Goal: Information Seeking & Learning: Learn about a topic

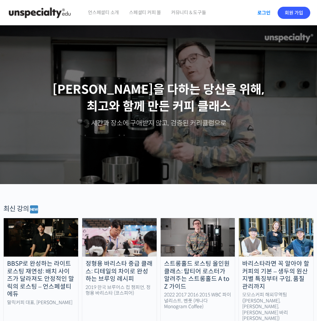
click at [262, 10] on link "로그인" at bounding box center [263, 12] width 21 height 15
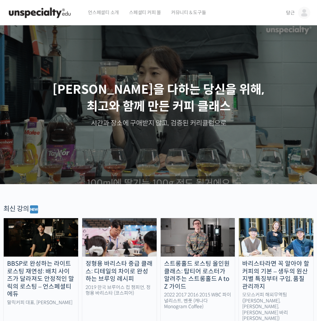
click at [286, 11] on span "당근" at bounding box center [290, 13] width 9 height 6
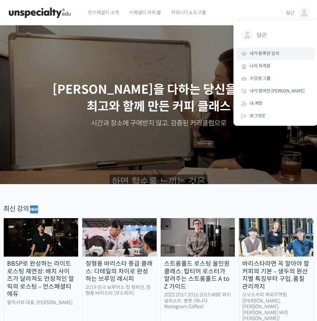
click at [261, 56] on span "내가 등록한 강의" at bounding box center [265, 54] width 30 height 6
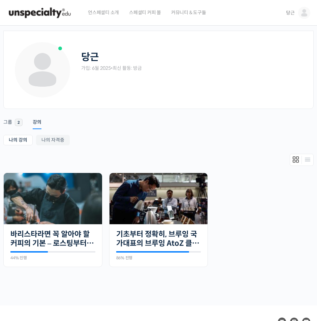
click at [208, 90] on div "당근 가입: 6월 2025 • 최신 활동: 방금" at bounding box center [192, 69] width 222 height 57
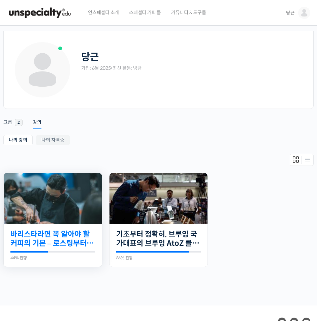
click at [83, 233] on link "바리스타라면 꼭 알아야 할 커피의 기본 – 로스팅부터 에스프레소까지" at bounding box center [52, 238] width 85 height 19
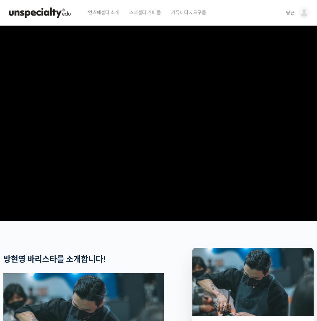
drag, startPoint x: 225, startPoint y: 238, endPoint x: 219, endPoint y: 223, distance: 16.6
click at [225, 221] on section at bounding box center [158, 123] width 317 height 195
click at [298, 13] on img at bounding box center [304, 13] width 12 height 12
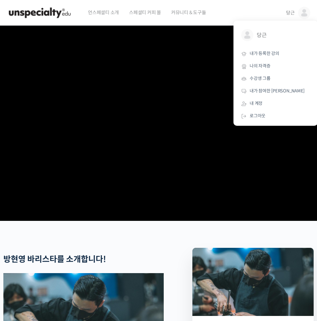
click at [219, 12] on div "언스페셜티 소개 스페셜티 커피 몰 커뮤니티 & 도구들" at bounding box center [181, 13] width 196 height 26
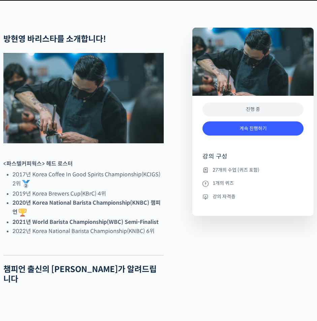
scroll to position [303, 0]
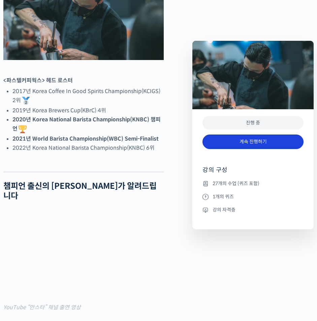
click at [251, 138] on link "계속 진행하기" at bounding box center [252, 141] width 101 height 14
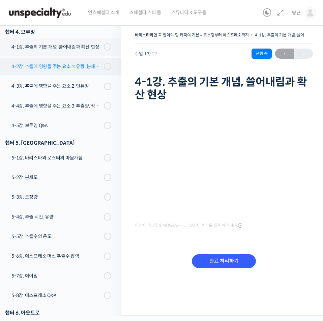
scroll to position [265, 0]
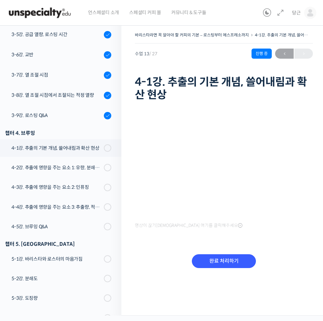
drag, startPoint x: 150, startPoint y: 239, endPoint x: 152, endPoint y: 234, distance: 4.6
click at [151, 239] on div "영상이 끊기[DEMOGRAPHIC_DATA] 여기를 클릭해주세요 완료 처리하기" at bounding box center [224, 194] width 178 height 182
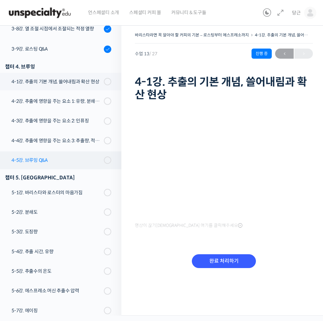
scroll to position [332, 0]
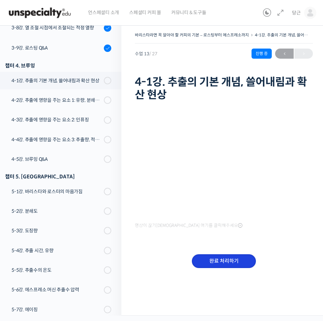
click at [209, 259] on input "완료 처리하기" at bounding box center [224, 261] width 64 height 14
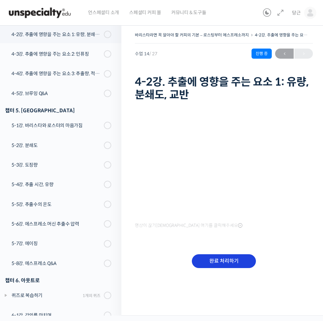
scroll to position [399, 0]
click at [222, 267] on input "완료 처리하기" at bounding box center [224, 261] width 64 height 14
click at [222, 263] on input "완료 처리하기" at bounding box center [224, 261] width 64 height 14
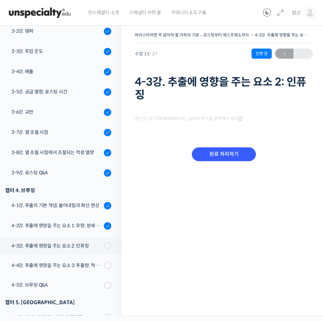
scroll to position [357, 0]
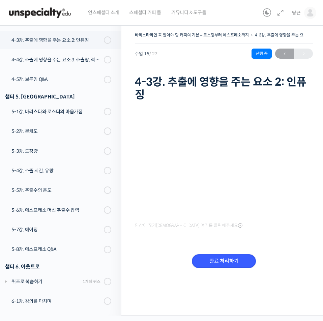
click at [217, 263] on input "완료 처리하기" at bounding box center [224, 261] width 64 height 14
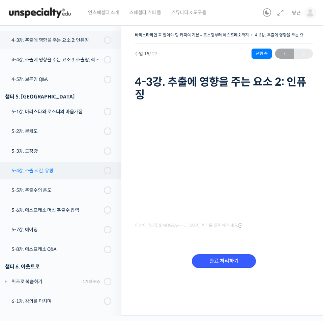
scroll to position [379, 0]
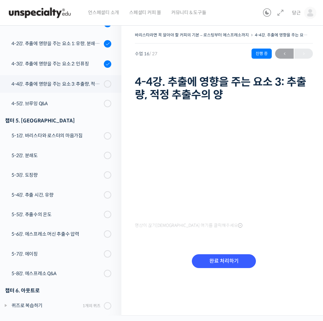
scroll to position [413, 0]
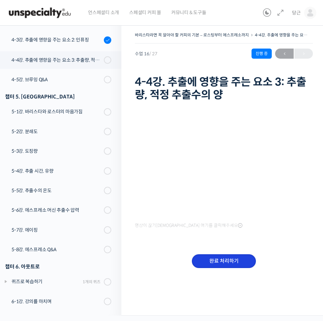
click at [210, 260] on input "완료 처리하기" at bounding box center [224, 261] width 64 height 14
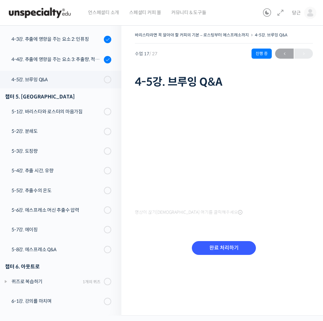
scroll to position [414, 0]
click at [210, 247] on input "완료 처리하기" at bounding box center [224, 248] width 64 height 14
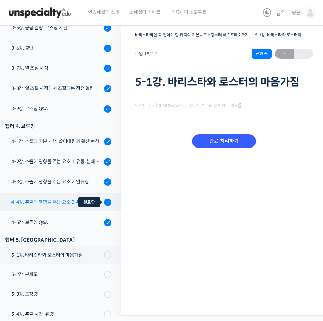
scroll to position [414, 0]
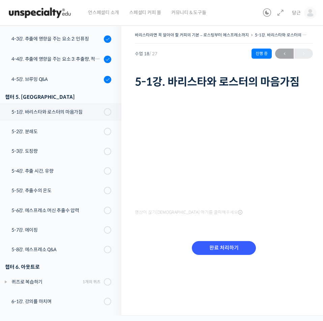
click at [141, 218] on div "영상이 끊기[DEMOGRAPHIC_DATA] 여기를 클릭해주세요 완료 처리하기" at bounding box center [224, 181] width 178 height 182
click at [210, 246] on input "완료 처리하기" at bounding box center [224, 248] width 64 height 14
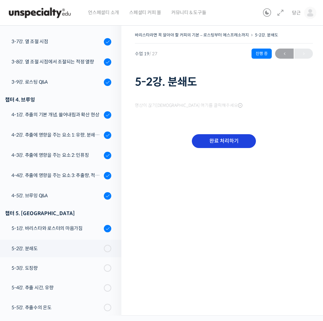
scroll to position [415, 0]
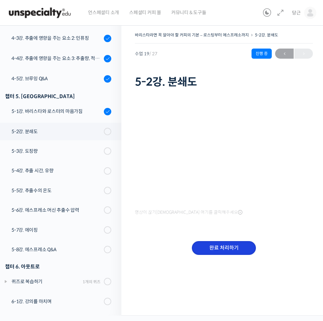
click at [211, 245] on input "완료 처리하기" at bounding box center [224, 248] width 64 height 14
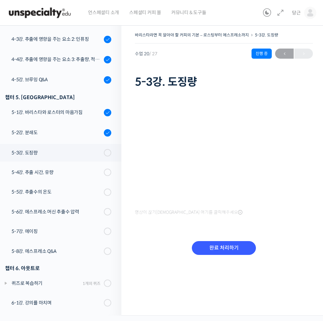
scroll to position [416, 0]
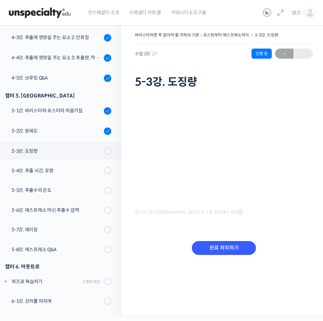
click at [211, 245] on input "완료 처리하기" at bounding box center [224, 248] width 64 height 14
click at [212, 245] on input "완료 처리하기" at bounding box center [224, 248] width 64 height 14
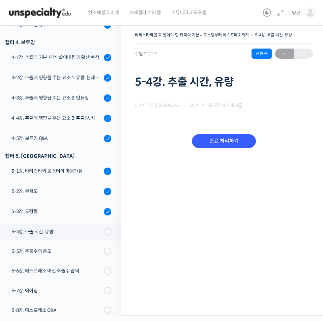
scroll to position [416, 0]
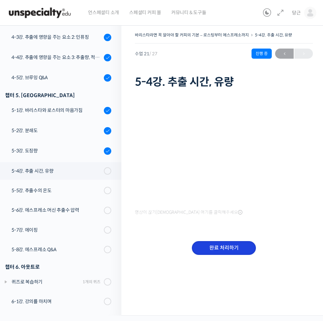
click at [219, 249] on input "완료 처리하기" at bounding box center [224, 248] width 64 height 14
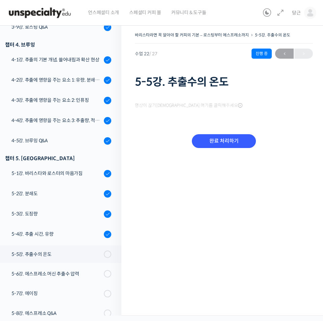
scroll to position [417, 0]
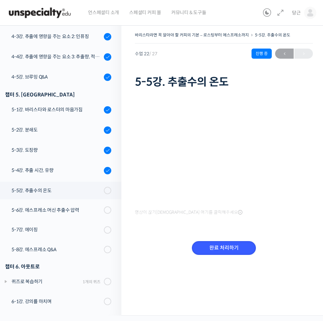
click at [219, 249] on input "완료 처리하기" at bounding box center [224, 248] width 64 height 14
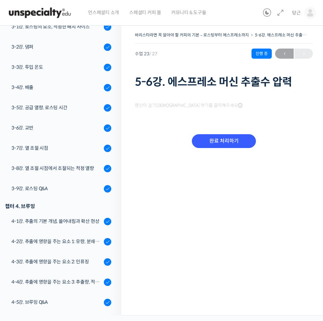
scroll to position [417, 0]
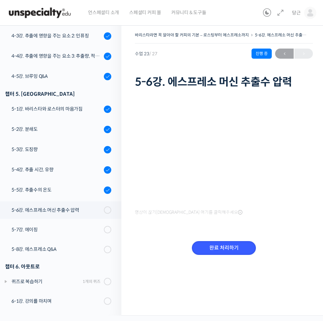
click at [219, 249] on input "완료 처리하기" at bounding box center [224, 248] width 64 height 14
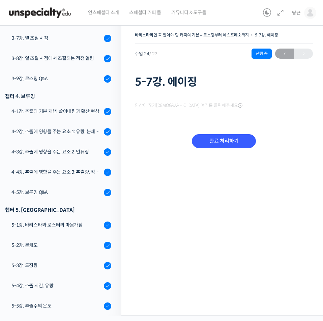
scroll to position [418, 0]
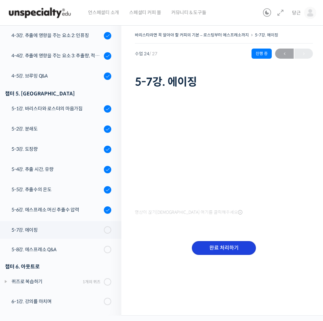
click at [228, 249] on input "완료 처리하기" at bounding box center [224, 248] width 64 height 14
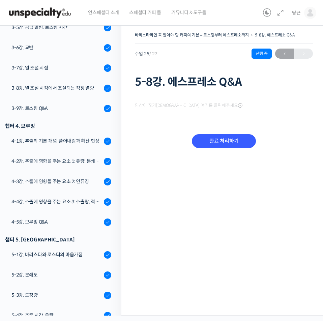
scroll to position [418, 0]
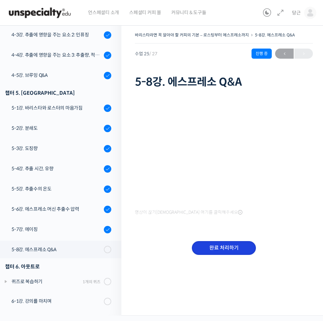
click at [228, 249] on input "완료 처리하기" at bounding box center [224, 248] width 64 height 14
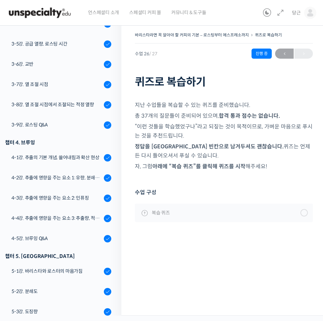
scroll to position [436, 0]
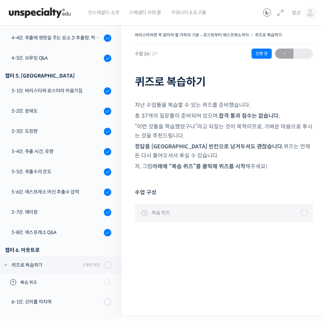
click at [294, 212] on link "복습 퀴즈" at bounding box center [224, 212] width 178 height 18
click at [310, 213] on link "복습 퀴즈" at bounding box center [224, 212] width 178 height 18
click at [306, 211] on div at bounding box center [303, 212] width 7 height 7
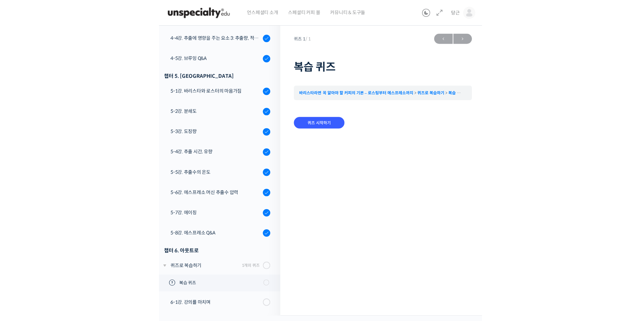
scroll to position [435, 0]
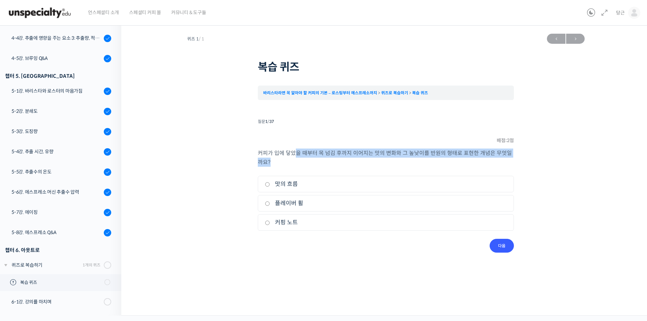
drag, startPoint x: 293, startPoint y: 153, endPoint x: 420, endPoint y: 158, distance: 126.8
click at [317, 158] on p "커피가 입에 닿았을 때부터 목 넘김 후까지 이어지는 맛의 변화와 그 높낮이를 반원의 형태로 표현한 개념은 무엇일까요?" at bounding box center [386, 158] width 256 height 18
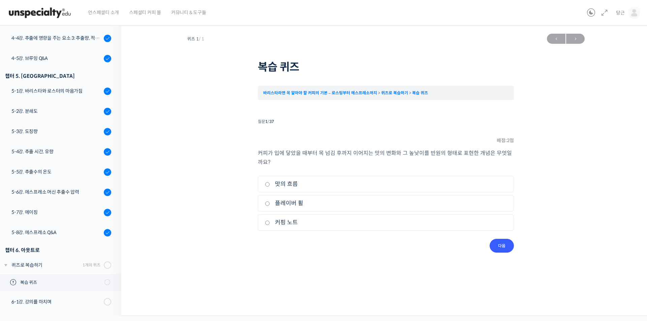
click at [268, 189] on li "1. 맛의 흐름" at bounding box center [386, 184] width 256 height 17
click at [270, 187] on label "맛의 흐름" at bounding box center [386, 184] width 242 height 9
click at [270, 187] on input "맛의 흐름" at bounding box center [267, 184] width 5 height 4
radio input "true"
click at [317, 250] on input "다음" at bounding box center [502, 246] width 24 height 14
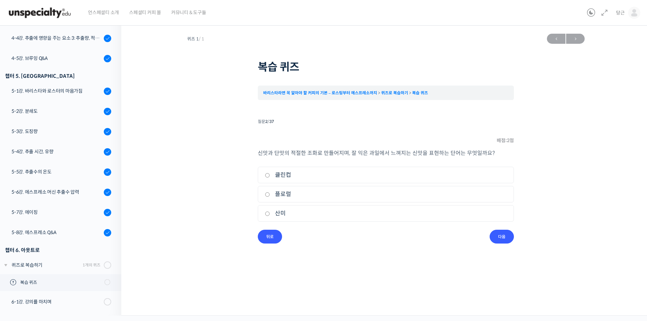
click at [268, 214] on input "산미" at bounding box center [267, 214] width 5 height 4
radio input "true"
click at [317, 241] on input "다음" at bounding box center [502, 237] width 24 height 14
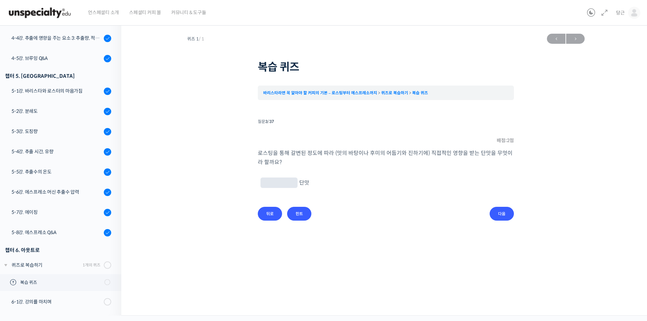
click at [281, 181] on input "text" at bounding box center [279, 183] width 32 height 6
click at [301, 216] on input "힌트" at bounding box center [299, 214] width 24 height 14
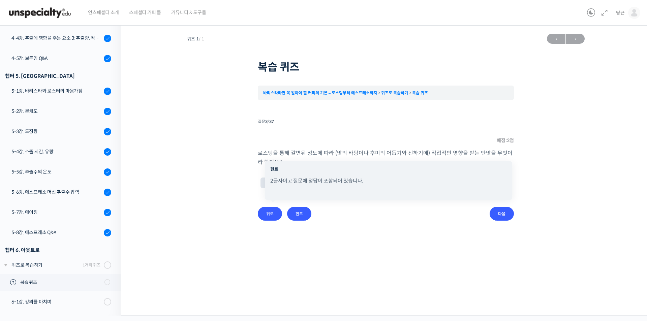
click at [258, 187] on li "단맛" at bounding box center [386, 187] width 256 height 23
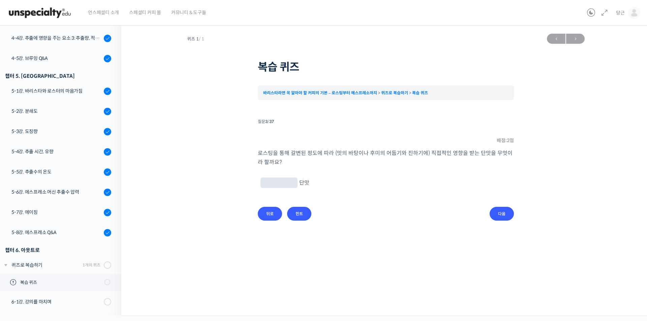
click at [270, 184] on input "text" at bounding box center [279, 183] width 32 height 6
type input "진한"
click at [317, 215] on input "다음" at bounding box center [502, 214] width 24 height 14
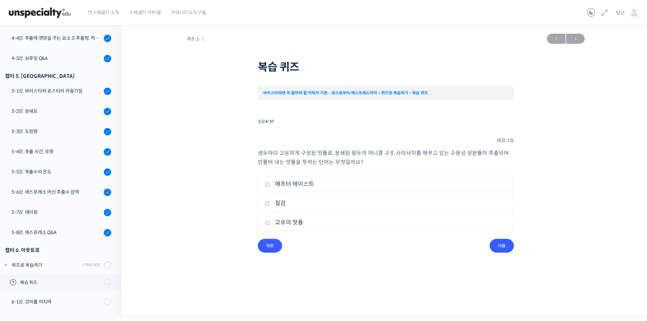
click at [282, 220] on label "고유의 맛들" at bounding box center [386, 222] width 242 height 9
click at [270, 221] on input "고유의 맛들" at bounding box center [267, 223] width 5 height 4
radio input "true"
click at [317, 244] on input "다음" at bounding box center [502, 246] width 24 height 14
click at [284, 202] on label "과갈변" at bounding box center [386, 203] width 242 height 9
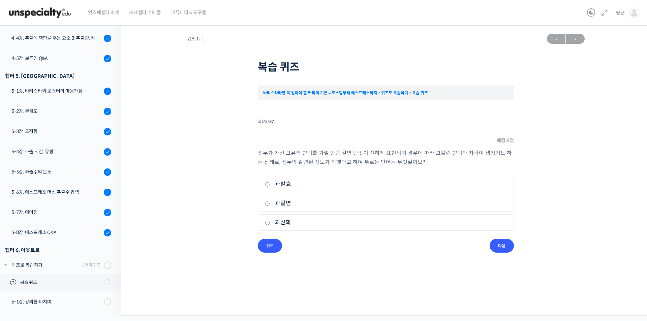
click at [270, 202] on input "과갈변" at bounding box center [267, 203] width 5 height 4
radio input "true"
click at [317, 247] on input "다음" at bounding box center [502, 246] width 24 height 14
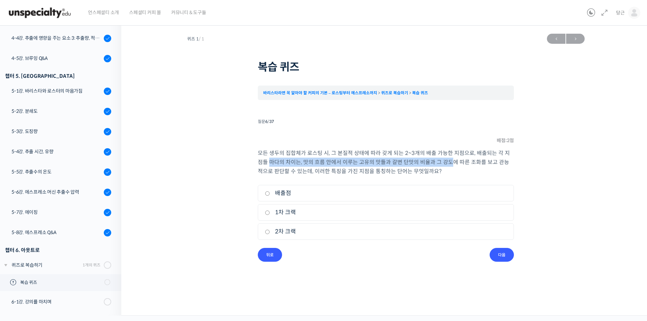
drag, startPoint x: 260, startPoint y: 161, endPoint x: 438, endPoint y: 164, distance: 177.6
click at [317, 164] on div "퀴즈 1 / 1 ← 이전 다음 → 복습 퀴즈 바리스타라면 꼭 알아야 할 커피의 기본 – 로스팅부터 에스프레소까지 퀴즈로 복습하기 복습 퀴즈 T…" at bounding box center [386, 145] width 462 height 231
click at [317, 165] on p "모든 생두의 집합체가 로스팅 시, 그 본질적 상태에 따라 갖게 되는 2~3개의 배출 가능한 지점으로, 배출되는 각 지점들 마다의 차이는, 맛의…" at bounding box center [386, 162] width 256 height 27
click at [281, 193] on label "배출점" at bounding box center [386, 193] width 242 height 9
click at [270, 193] on input "배출점" at bounding box center [267, 193] width 5 height 4
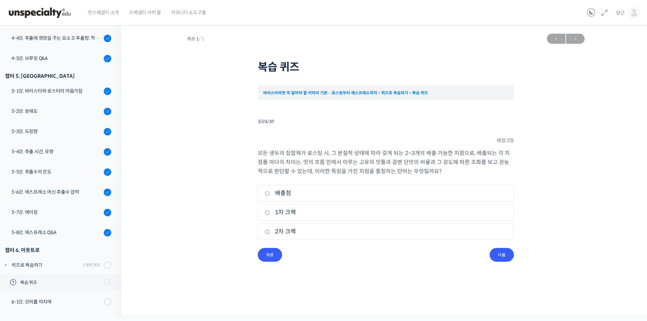
radio input "true"
click at [317, 256] on input "다음" at bounding box center [502, 255] width 24 height 14
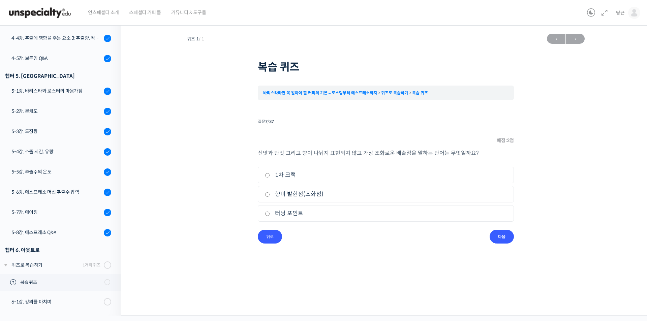
click at [296, 194] on label "향미 발현점(조화점)" at bounding box center [386, 194] width 242 height 9
click at [270, 194] on input "향미 발현점(조화점)" at bounding box center [267, 194] width 5 height 4
radio input "true"
click at [317, 239] on input "다음" at bounding box center [502, 237] width 24 height 14
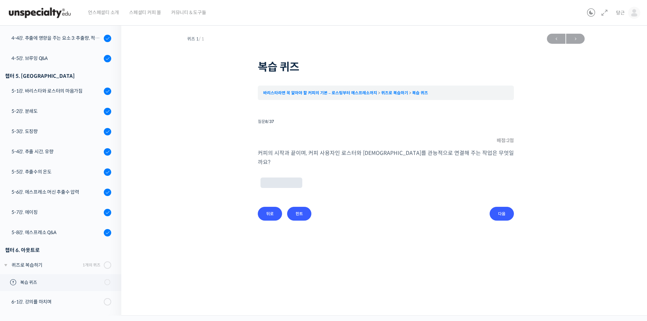
click at [285, 180] on input "text" at bounding box center [281, 183] width 36 height 6
click at [298, 211] on input "힌트" at bounding box center [299, 214] width 24 height 14
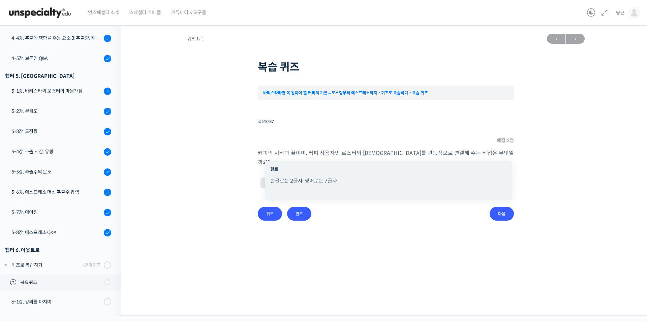
click at [317, 207] on li "질문 8 / 37 8 . 질문 배점: 2 점 커피의 시작과 끝이며, 커피 사용자인 로스터와 [DEMOGRAPHIC_DATA]를 관능적으로 연결…" at bounding box center [386, 169] width 256 height 104
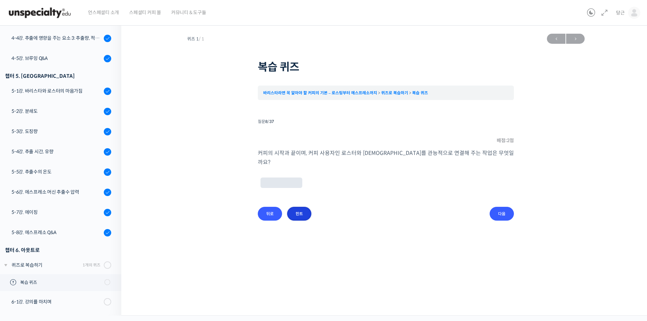
click at [302, 207] on input "힌트" at bounding box center [299, 214] width 24 height 14
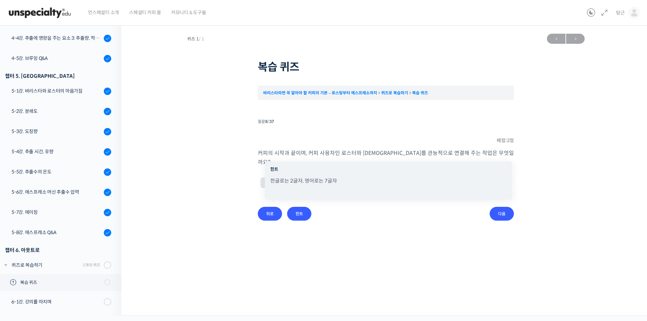
click at [317, 205] on li "질문 8 / 37 8 . 질문 배점: 2 점 커피의 시작과 끝이며, 커피 사용자인 로스터와 [DEMOGRAPHIC_DATA]를 관능적으로 연결…" at bounding box center [386, 169] width 256 height 104
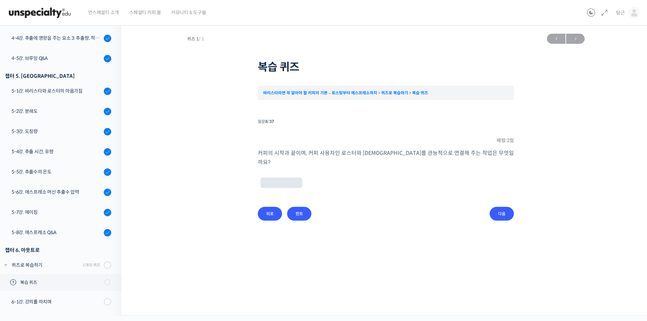
click at [276, 180] on input "text" at bounding box center [281, 183] width 36 height 6
type input "커핑"
click at [317, 207] on input "다음" at bounding box center [502, 214] width 24 height 14
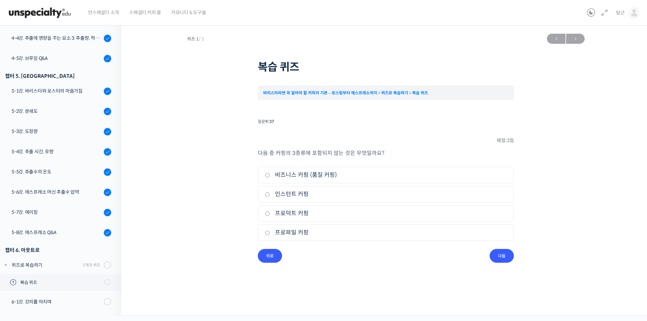
click at [288, 192] on label "인스턴트 커핑" at bounding box center [386, 194] width 242 height 9
click at [270, 192] on input "인스턴트 커핑" at bounding box center [267, 194] width 5 height 4
radio input "true"
click at [317, 254] on input "다음" at bounding box center [502, 256] width 24 height 14
click at [286, 235] on label "테이스팅 노트" at bounding box center [386, 232] width 242 height 9
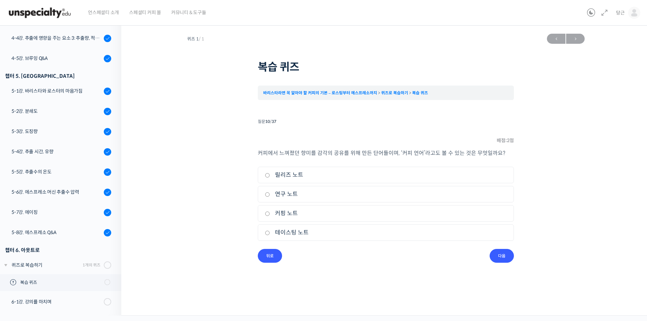
click at [270, 235] on input "테이스팅 노트" at bounding box center [267, 233] width 5 height 4
radio input "true"
click at [317, 255] on input "다음" at bounding box center [502, 256] width 24 height 14
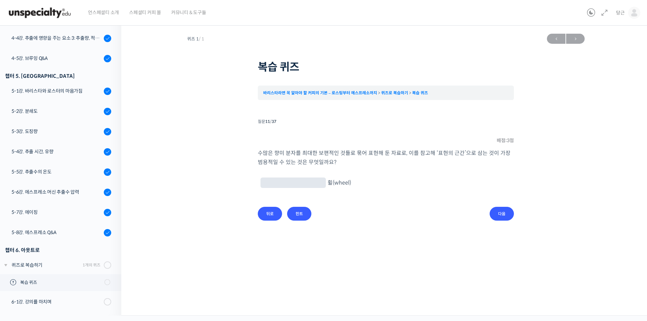
click at [288, 181] on input "text" at bounding box center [293, 183] width 60 height 6
type input "플레이버"
click at [298, 210] on input "힌트" at bounding box center [299, 214] width 24 height 14
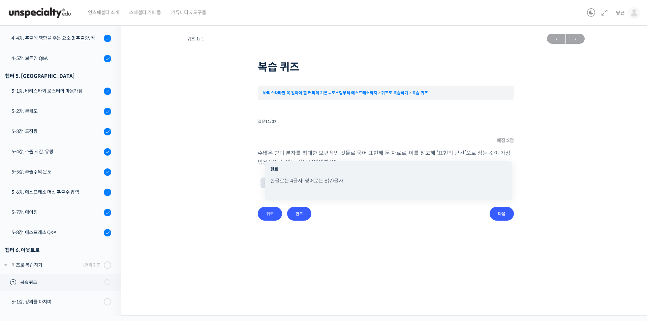
click at [317, 208] on li "질문 11 / 37 11 . 질문 배점: 3 점 수많은 향미 분자를 최대한 보편적인 것들로 묶어 표현해 둔 자료로, 이를 참고해 ‘표현의 근간…" at bounding box center [386, 169] width 256 height 104
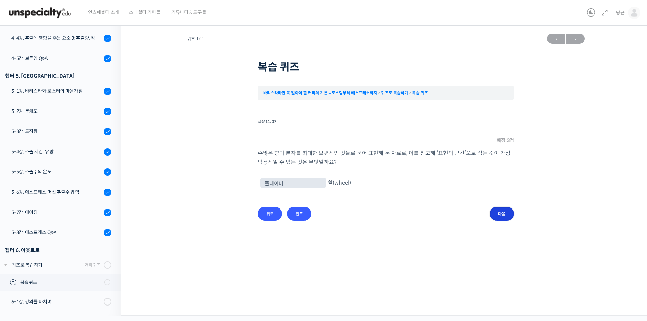
click at [317, 210] on input "다음" at bounding box center [502, 214] width 24 height 14
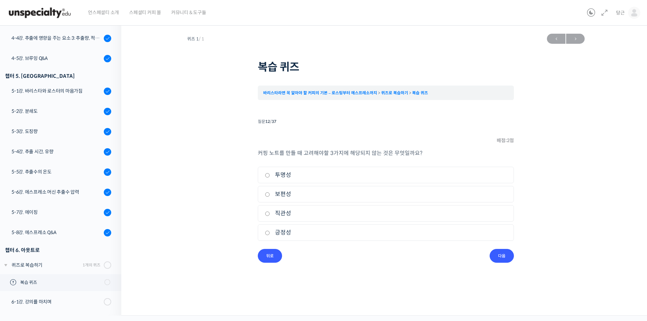
click at [282, 175] on label "투명성" at bounding box center [386, 174] width 242 height 9
click at [270, 175] on input "투명성" at bounding box center [267, 175] width 5 height 4
radio input "true"
click at [317, 259] on input "다음" at bounding box center [502, 256] width 24 height 14
click at [294, 174] on label "유사 프로파일" at bounding box center [386, 174] width 242 height 9
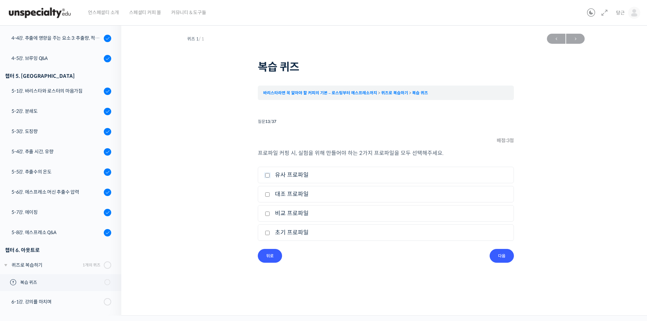
click at [270, 174] on input "유사 프로파일" at bounding box center [267, 175] width 5 height 4
checkbox input "true"
click at [298, 212] on label "비교 프로파일" at bounding box center [386, 213] width 242 height 9
click at [270, 212] on input "비교 프로파일" at bounding box center [267, 214] width 5 height 4
checkbox input "true"
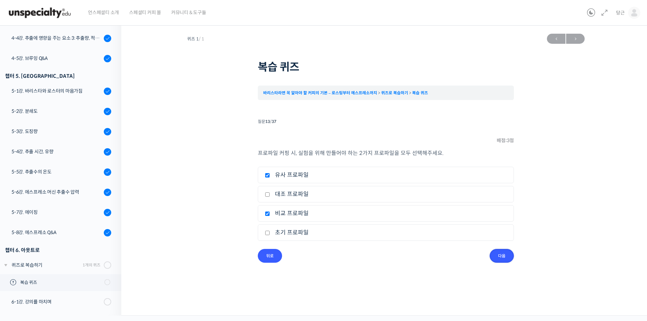
click at [317, 259] on input "다음" at bounding box center [502, 256] width 24 height 14
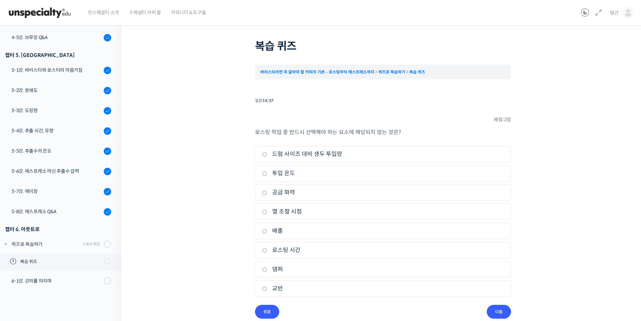
scroll to position [32, 0]
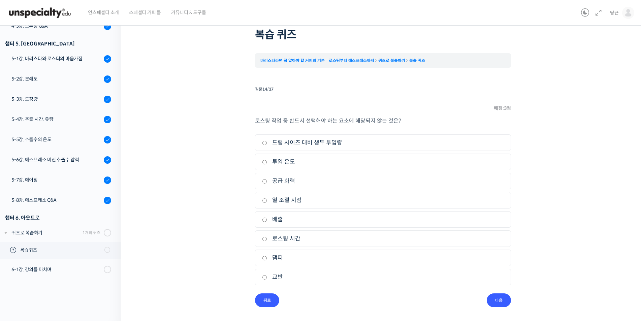
click at [276, 279] on label "교반" at bounding box center [383, 277] width 242 height 9
click at [267, 279] on input "교반" at bounding box center [264, 277] width 5 height 4
radio input "true"
click at [317, 301] on input "다음" at bounding box center [499, 300] width 24 height 14
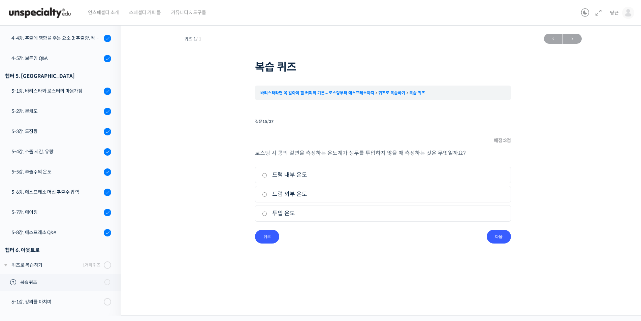
scroll to position [0, 0]
click at [307, 177] on label "드럼 내부 온도" at bounding box center [386, 174] width 242 height 9
click at [270, 177] on input "드럼 내부 온도" at bounding box center [267, 175] width 5 height 4
radio input "true"
click at [317, 240] on input "다음" at bounding box center [502, 237] width 24 height 14
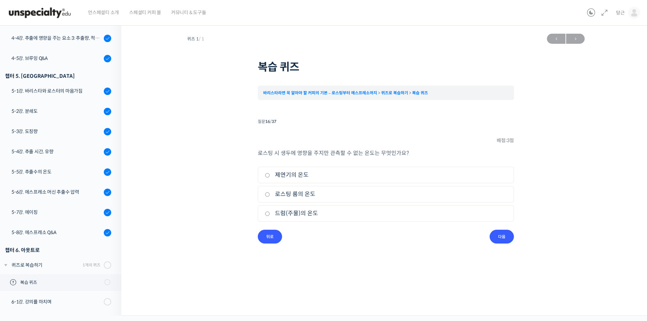
click at [291, 210] on label "드럼(주물)의 온도" at bounding box center [386, 213] width 242 height 9
click at [270, 212] on input "드럼(주물)의 온도" at bounding box center [267, 214] width 5 height 4
radio input "true"
click at [317, 239] on input "다음" at bounding box center [502, 237] width 24 height 14
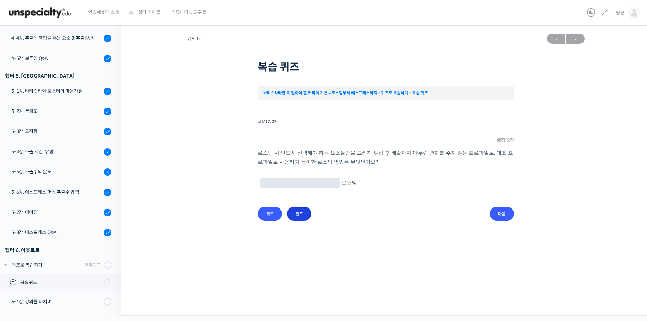
click at [290, 217] on input "힌트" at bounding box center [299, 214] width 24 height 14
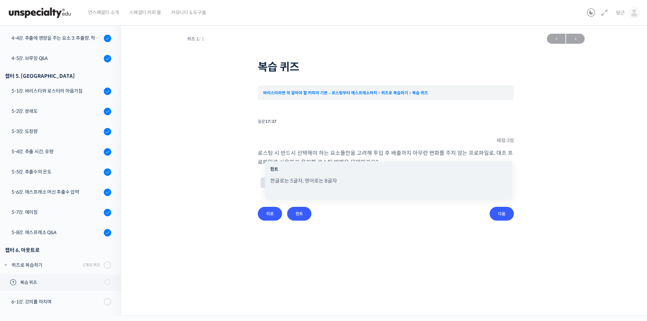
click at [317, 217] on li "질문 17 / 37 17 . 질문 배점: 3 점 로스팅 시 반드시 선택해야 하는 요소들만을 고려해 투입 후 배출까지 아무런 변화를 주지 않는 …" at bounding box center [386, 169] width 256 height 104
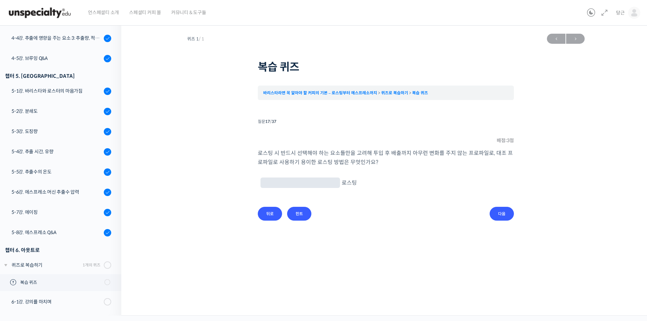
click at [292, 184] on input "text" at bounding box center [300, 183] width 74 height 6
click at [294, 209] on input "힌트" at bounding box center [299, 214] width 24 height 14
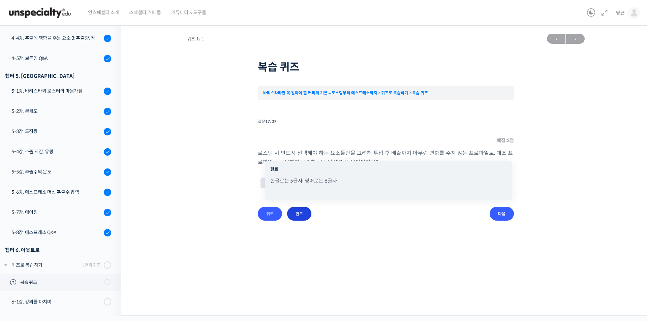
click at [294, 209] on input "힌트" at bounding box center [299, 214] width 24 height 14
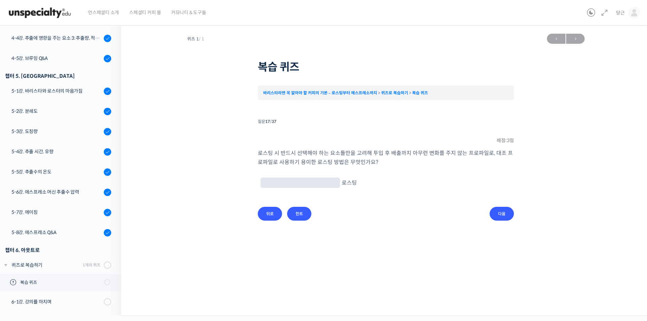
click at [317, 218] on li "질문 17 / 37 17 . 질문 배점: 3 점 로스팅 시 반드시 선택해야 하는 요소들만을 고려해 투입 후 배출까지 아무런 변화를 주지 않는 …" at bounding box center [386, 169] width 256 height 104
click at [317, 215] on input "다음" at bounding box center [502, 214] width 24 height 14
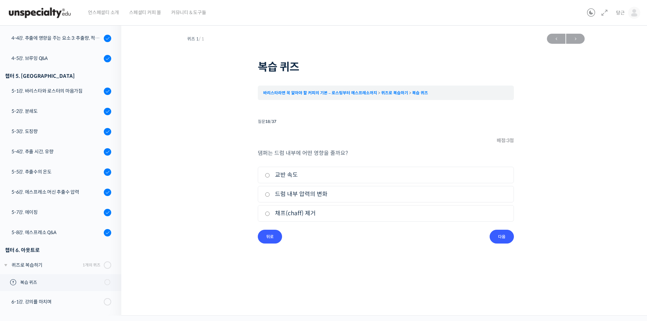
click at [302, 195] on label "드럼 내부 압력의 변화" at bounding box center [386, 194] width 242 height 9
click at [270, 195] on input "드럼 내부 압력의 변화" at bounding box center [267, 194] width 5 height 4
radio input "true"
click at [317, 240] on input "다음" at bounding box center [502, 237] width 24 height 14
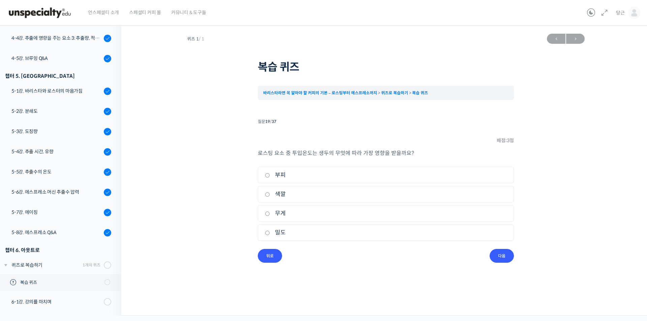
click at [286, 228] on label "밀도" at bounding box center [386, 232] width 242 height 9
click at [270, 231] on input "밀도" at bounding box center [267, 233] width 5 height 4
radio input "true"
click at [317, 255] on input "다음" at bounding box center [502, 256] width 24 height 14
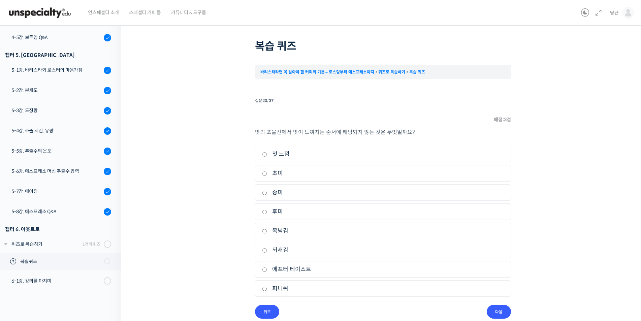
scroll to position [32, 0]
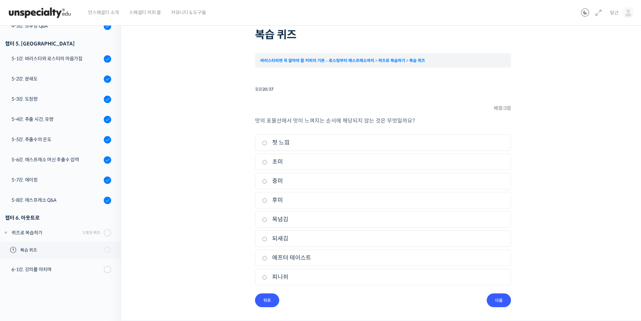
click at [286, 240] on label "되새김" at bounding box center [383, 238] width 242 height 9
click at [267, 240] on input "되새김" at bounding box center [264, 239] width 5 height 4
radio input "true"
click at [317, 302] on input "다음" at bounding box center [499, 300] width 24 height 14
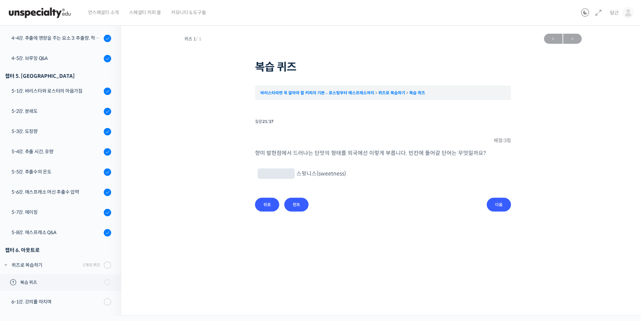
scroll to position [0, 0]
click at [283, 176] on input "text" at bounding box center [279, 174] width 32 height 6
type input "캔디"
click at [317, 205] on input "다음" at bounding box center [502, 205] width 24 height 14
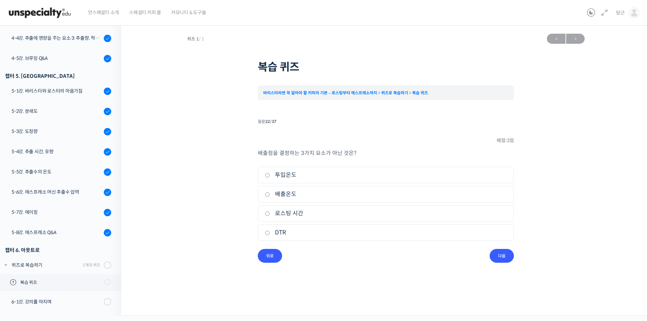
click at [231, 183] on div "퀴즈 1 / 1 ← 이전 다음 → 복습 퀴즈 바리스타라면 꼭 알아야 할 커피의 기본 – 로스팅부터 에스프레소까지 퀴즈로 복습하기 복습 퀴즈 T…" at bounding box center [386, 146] width 462 height 232
click at [274, 175] on label "투입온도" at bounding box center [386, 174] width 242 height 9
click at [270, 175] on input "투입온도" at bounding box center [267, 175] width 5 height 4
radio input "true"
click at [286, 196] on label "배출온도" at bounding box center [386, 194] width 242 height 9
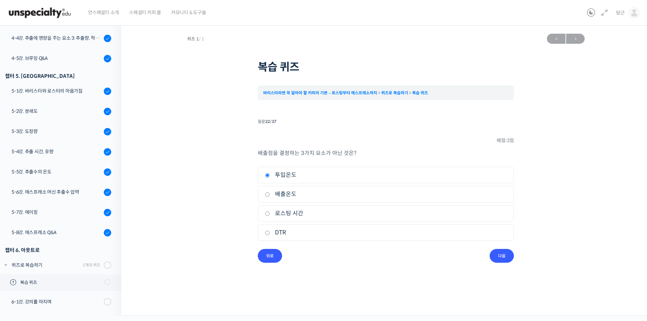
click at [270, 196] on input "배출온도" at bounding box center [267, 194] width 5 height 4
radio input "true"
click at [289, 210] on label "로스팅 시간" at bounding box center [386, 213] width 242 height 9
click at [270, 212] on input "로스팅 시간" at bounding box center [267, 214] width 5 height 4
radio input "true"
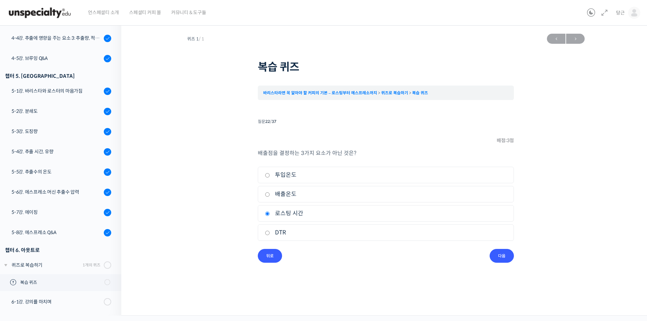
click at [291, 193] on label "배출온도" at bounding box center [386, 194] width 242 height 9
click at [270, 193] on input "배출온도" at bounding box center [267, 194] width 5 height 4
radio input "true"
click at [317, 256] on input "다음" at bounding box center [502, 256] width 24 height 14
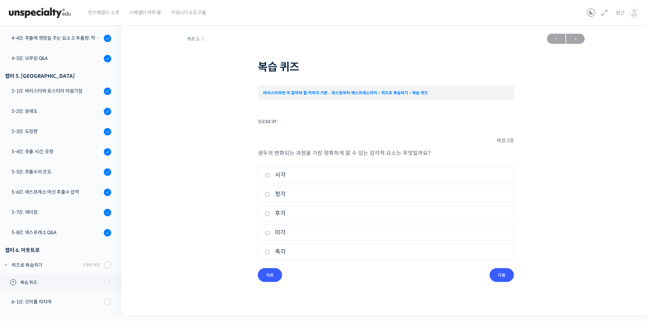
click at [281, 213] on label "후각" at bounding box center [386, 213] width 242 height 9
click at [270, 213] on input "후각" at bounding box center [267, 214] width 5 height 4
radio input "true"
click at [317, 275] on input "다음" at bounding box center [502, 275] width 24 height 14
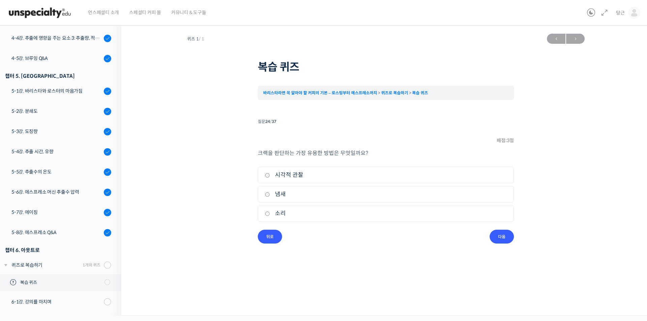
click at [274, 198] on label "냄새" at bounding box center [386, 194] width 242 height 9
click at [270, 197] on input "냄새" at bounding box center [267, 194] width 5 height 4
radio input "true"
click at [280, 213] on label "소리" at bounding box center [386, 213] width 242 height 9
click at [270, 213] on input "소리" at bounding box center [267, 214] width 5 height 4
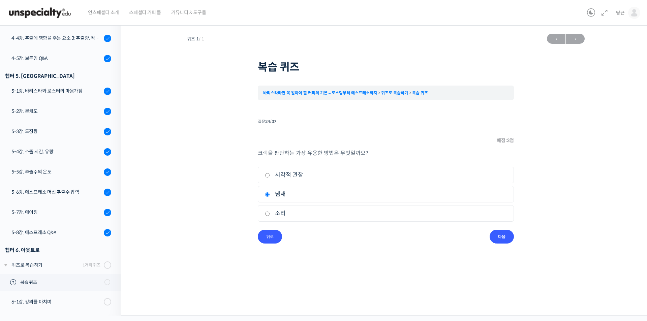
radio input "true"
click at [317, 240] on input "다음" at bounding box center [502, 237] width 24 height 14
click at [310, 212] on label "크랙 연결음이 끊김 없이 연속되듯 들렸을 때" at bounding box center [386, 213] width 242 height 9
click at [270, 212] on input "크랙 연결음이 끊김 없이 연속되듯 들렸을 때" at bounding box center [267, 214] width 5 height 4
radio input "true"
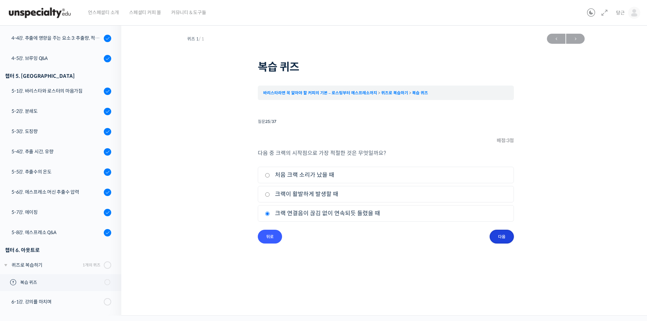
click at [317, 237] on input "다음" at bounding box center [502, 237] width 24 height 14
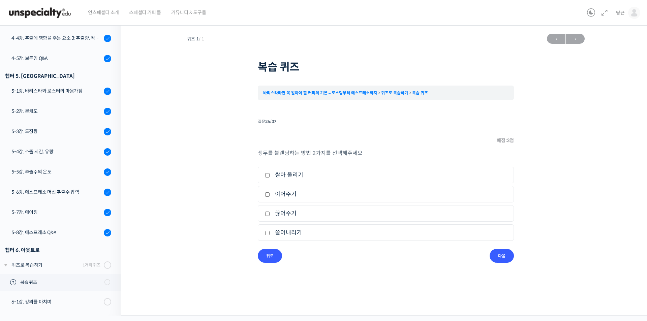
click at [287, 194] on label "이어주기" at bounding box center [386, 194] width 242 height 9
click at [270, 194] on input "이어주기" at bounding box center [267, 194] width 5 height 4
checkbox input "true"
click at [292, 176] on label "쌓아 올리기" at bounding box center [386, 174] width 242 height 9
click at [270, 176] on input "쌓아 올리기" at bounding box center [267, 175] width 5 height 4
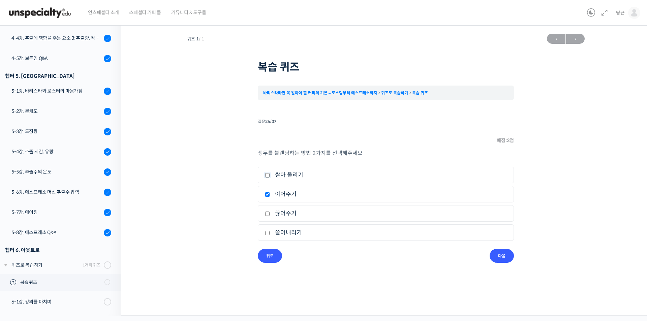
checkbox input "true"
click at [317, 260] on input "다음" at bounding box center [502, 256] width 24 height 14
click at [286, 239] on li "4. [GEOGRAPHIC_DATA]" at bounding box center [386, 232] width 256 height 17
drag, startPoint x: 287, startPoint y: 233, endPoint x: 289, endPoint y: 219, distance: 14.9
click at [288, 233] on label "확산현상" at bounding box center [386, 232] width 242 height 9
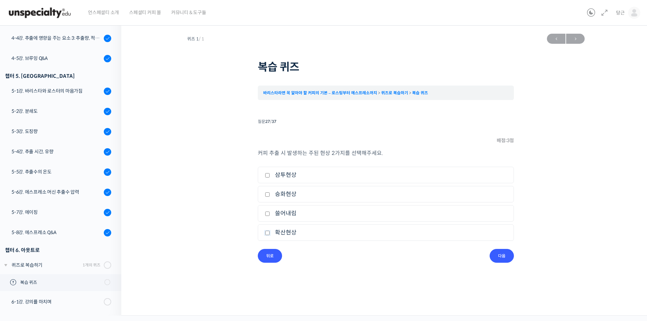
click at [270, 233] on input "확산현상" at bounding box center [267, 233] width 5 height 4
checkbox input "true"
click at [289, 177] on label "삼투현상" at bounding box center [386, 174] width 242 height 9
click at [270, 177] on input "삼투현상" at bounding box center [267, 175] width 5 height 4
checkbox input "true"
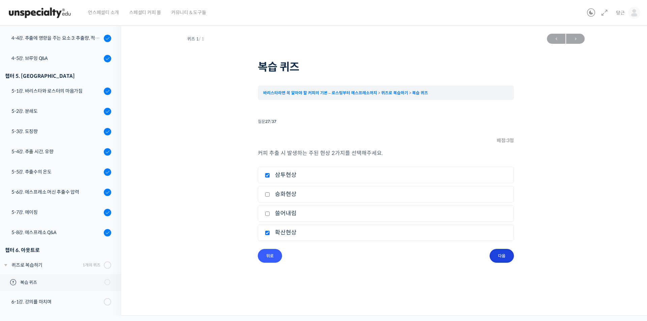
click at [317, 259] on input "다음" at bounding box center [502, 256] width 24 height 14
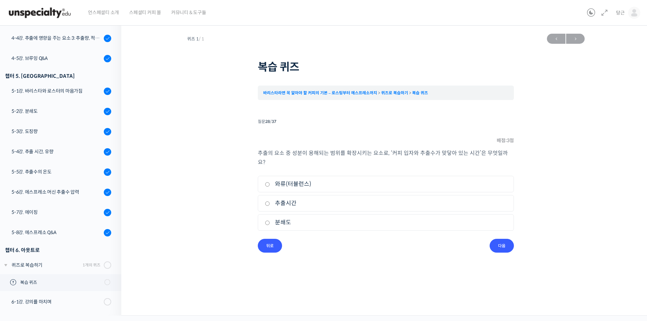
click at [287, 199] on label "추출시간" at bounding box center [386, 203] width 242 height 9
click at [270, 201] on input "추출시간" at bounding box center [267, 203] width 5 height 4
radio input "true"
click at [317, 239] on input "다음" at bounding box center [502, 246] width 24 height 14
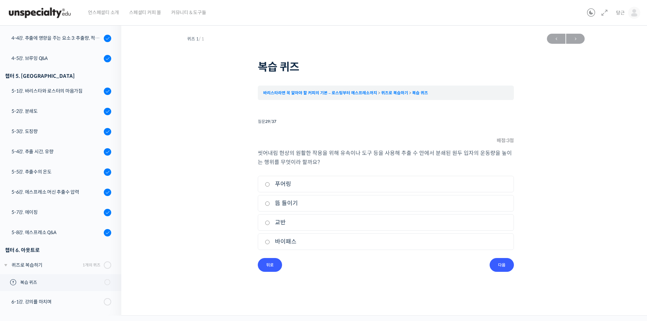
click at [288, 187] on label "푸어링" at bounding box center [386, 184] width 242 height 9
click at [270, 187] on input "푸어링" at bounding box center [267, 184] width 5 height 4
radio input "true"
click at [317, 264] on input "다음" at bounding box center [502, 265] width 24 height 14
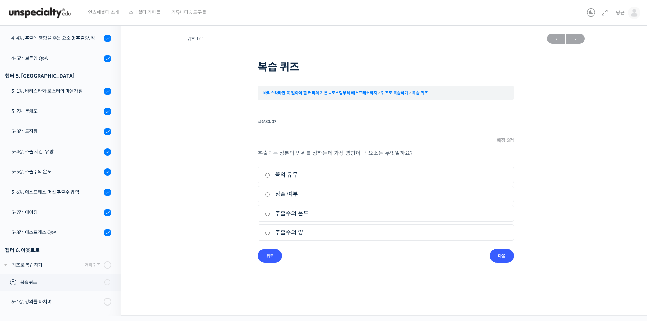
click at [291, 173] on label "뜸의 유무" at bounding box center [386, 174] width 242 height 9
click at [270, 173] on input "뜸의 유무" at bounding box center [267, 175] width 5 height 4
radio input "true"
click at [317, 256] on input "다음" at bounding box center [502, 256] width 24 height 14
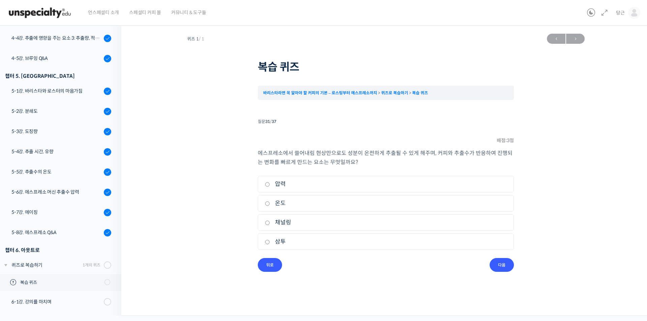
click at [280, 208] on li "2. 온도" at bounding box center [386, 203] width 256 height 17
click at [271, 202] on label "온도" at bounding box center [386, 203] width 242 height 9
click at [270, 202] on input "온도" at bounding box center [267, 203] width 5 height 4
radio input "true"
click at [317, 261] on input "다음" at bounding box center [502, 265] width 24 height 14
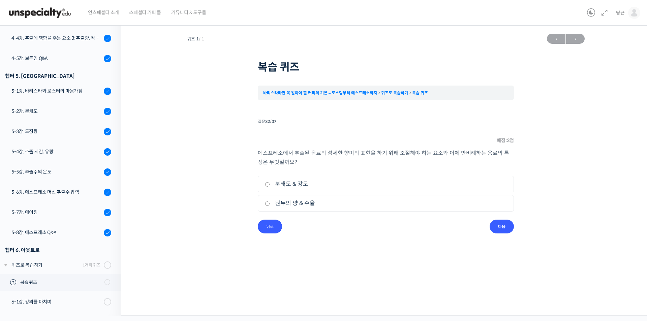
click at [300, 188] on label "분쇄도 & 강도" at bounding box center [386, 184] width 242 height 9
click at [270, 187] on input "분쇄도 & 강도" at bounding box center [267, 184] width 5 height 4
radio input "true"
click at [298, 199] on label "원두의 양 & 수율" at bounding box center [386, 203] width 242 height 9
click at [270, 201] on input "원두의 양 & 수율" at bounding box center [267, 203] width 5 height 4
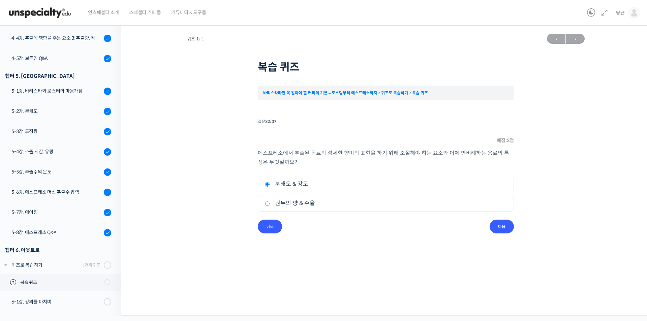
radio input "true"
click at [298, 186] on label "분쇄도 & 강도" at bounding box center [386, 184] width 242 height 9
click at [270, 186] on input "분쇄도 & 강도" at bounding box center [267, 184] width 5 height 4
radio input "true"
click at [317, 226] on input "다음" at bounding box center [502, 227] width 24 height 14
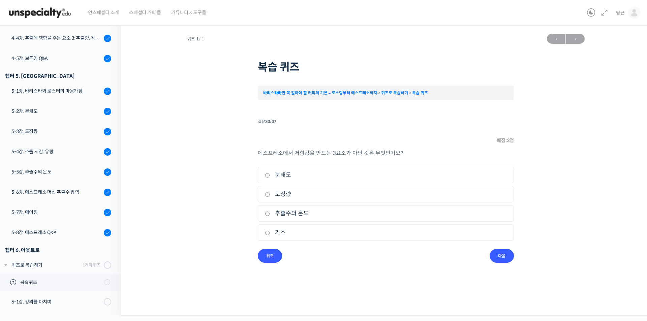
drag, startPoint x: 284, startPoint y: 231, endPoint x: 295, endPoint y: 229, distance: 11.2
click at [283, 231] on label "가스" at bounding box center [386, 232] width 242 height 9
click at [270, 231] on input "가스" at bounding box center [267, 233] width 5 height 4
radio input "true"
click at [317, 258] on input "다음" at bounding box center [502, 256] width 24 height 14
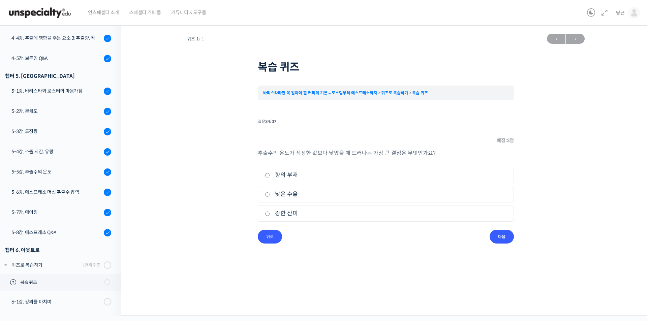
click at [292, 190] on label "낮은 수율" at bounding box center [386, 194] width 242 height 9
click at [270, 192] on input "낮은 수율" at bounding box center [267, 194] width 5 height 4
radio input "true"
click at [317, 239] on input "다음" at bounding box center [502, 237] width 24 height 14
click at [293, 212] on label "단맛의 부재" at bounding box center [386, 213] width 242 height 9
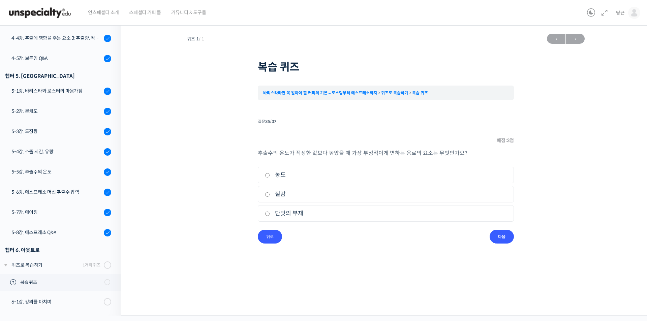
click at [270, 212] on input "단맛의 부재" at bounding box center [267, 214] width 5 height 4
radio input "true"
click at [317, 237] on input "다음" at bounding box center [502, 237] width 24 height 14
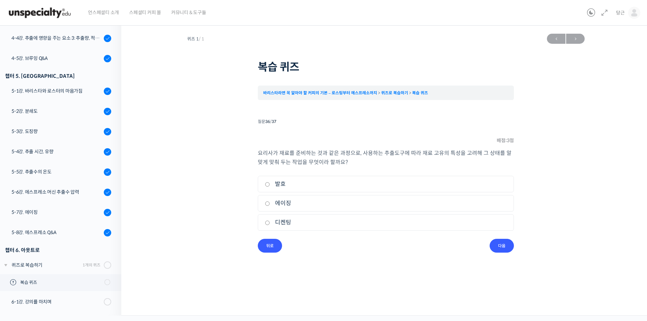
click at [280, 221] on label "디켄팅" at bounding box center [386, 222] width 242 height 9
click at [270, 221] on input "디켄팅" at bounding box center [267, 223] width 5 height 4
radio input "true"
click at [317, 243] on input "다음" at bounding box center [502, 246] width 24 height 14
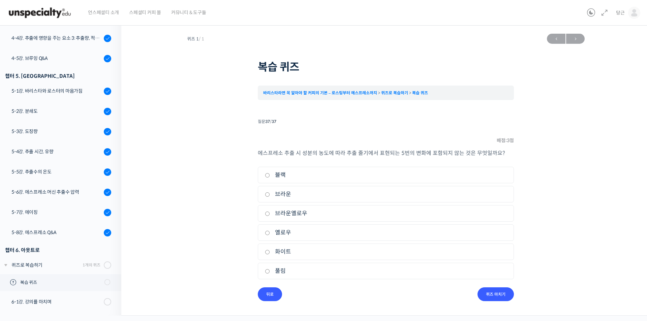
click at [279, 272] on label "풀림" at bounding box center [386, 270] width 242 height 9
click at [270, 272] on input "풀림" at bounding box center [267, 271] width 5 height 4
radio input "true"
click at [317, 296] on input "퀴즈 마치기" at bounding box center [495, 294] width 36 height 14
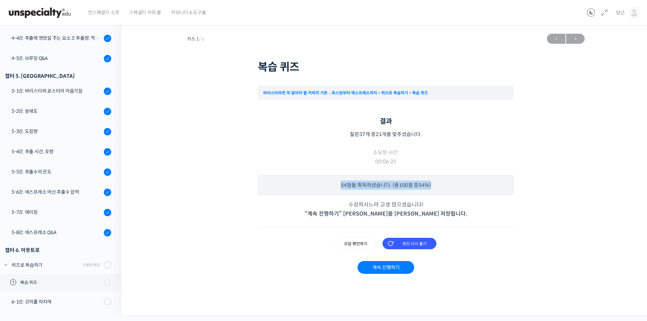
drag, startPoint x: 432, startPoint y: 188, endPoint x: 338, endPoint y: 187, distance: 94.3
click at [317, 187] on p "54 점을 획득하셨습니다. (총 100 점 중 54% )" at bounding box center [386, 185] width 256 height 20
click at [317, 227] on div "결과 질문 37 개 중 21 개를 맞추셨습니다. 소요된 시간: 00:06:25 Time has elapsed 54 점을 획득하셨습니다. (총 …" at bounding box center [386, 202] width 256 height 170
click at [317, 243] on input "오답 확인하기" at bounding box center [356, 243] width 40 height 11
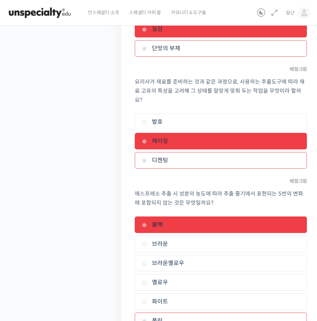
scroll to position [4043, 0]
